Goal: Navigation & Orientation: Find specific page/section

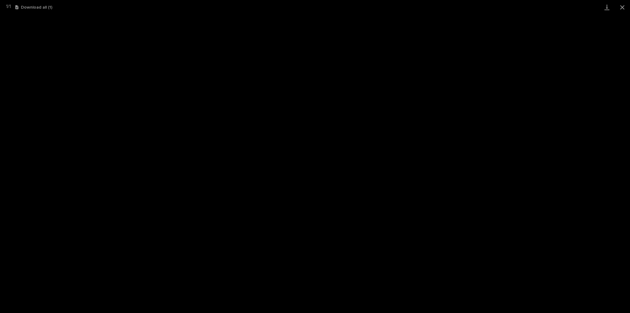
scroll to position [15, 0]
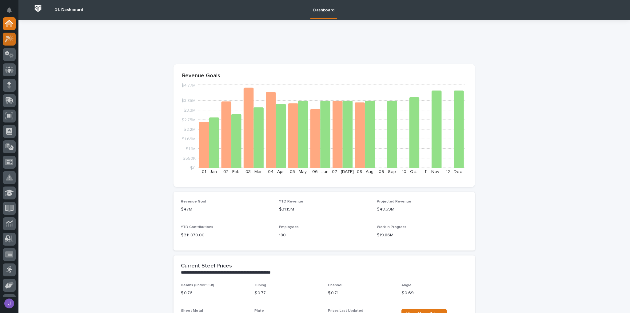
click at [13, 43] on div at bounding box center [9, 39] width 13 height 13
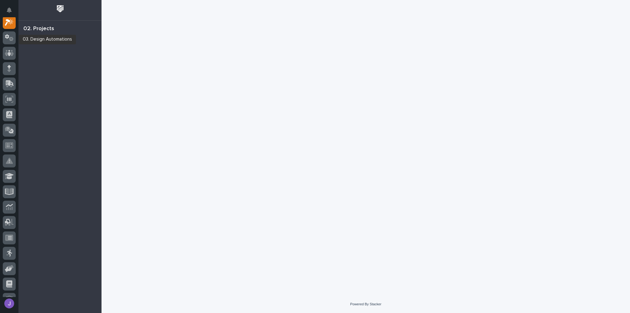
scroll to position [15, 0]
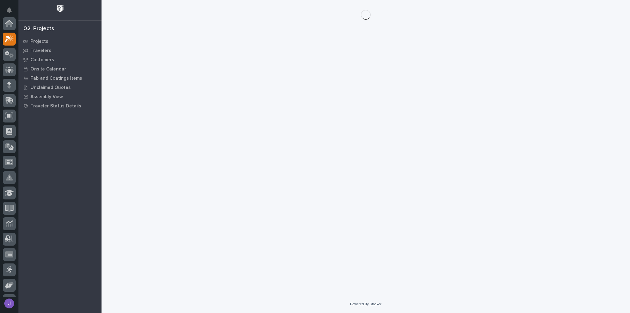
scroll to position [15, 0]
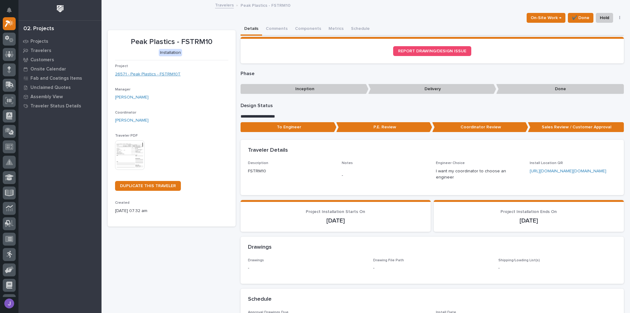
click at [161, 76] on link "26571 - Peak Plastics - FSTRM10T" at bounding box center [148, 74] width 66 height 6
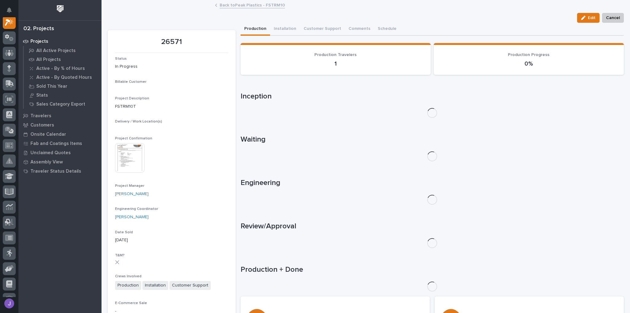
scroll to position [15, 0]
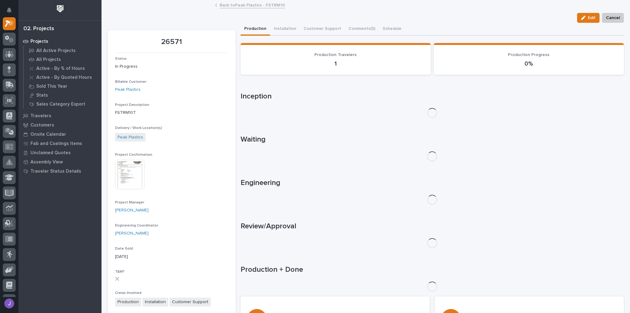
click at [127, 163] on img at bounding box center [130, 175] width 30 height 30
